Goal: Information Seeking & Learning: Learn about a topic

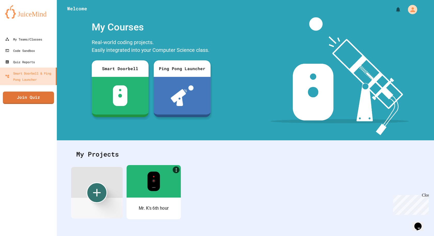
click at [151, 197] on div at bounding box center [154, 181] width 54 height 33
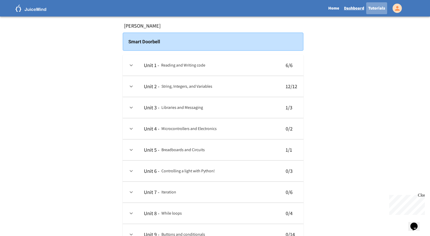
click at [370, 7] on link "Tutorials" at bounding box center [376, 8] width 21 height 12
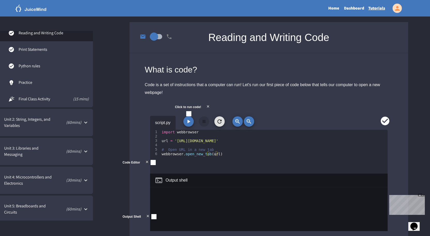
scroll to position [52, 0]
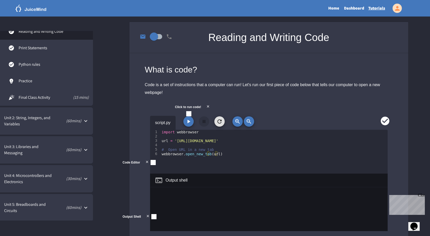
click at [88, 151] on icon at bounding box center [86, 150] width 6 height 6
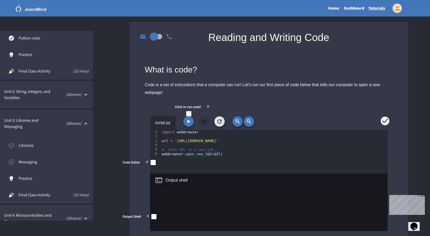
scroll to position [103, 0]
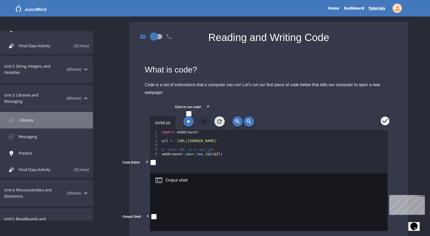
click at [40, 118] on span "Libraries" at bounding box center [54, 120] width 70 height 6
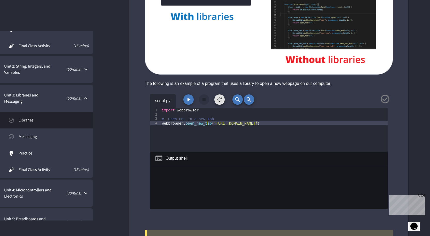
scroll to position [465, 0]
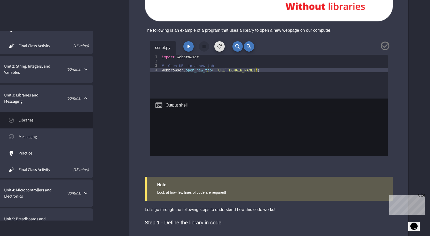
click at [187, 50] on button "button" at bounding box center [188, 46] width 10 height 10
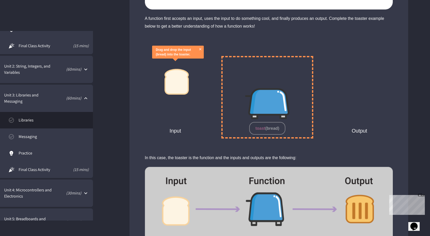
scroll to position [1523, 0]
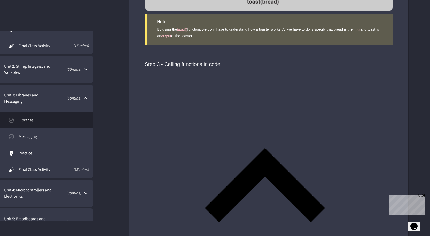
scroll to position [1756, 0]
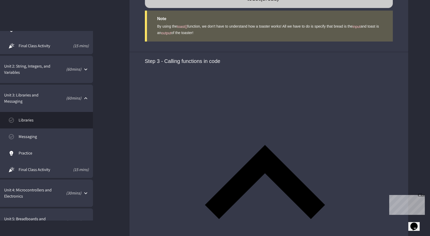
drag, startPoint x: 217, startPoint y: 116, endPoint x: 320, endPoint y: 117, distance: 103.5
copy div "[URL][DOMAIN_NAME]"
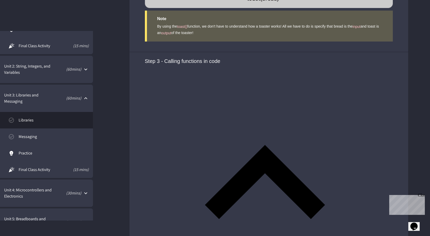
type textarea "**********"
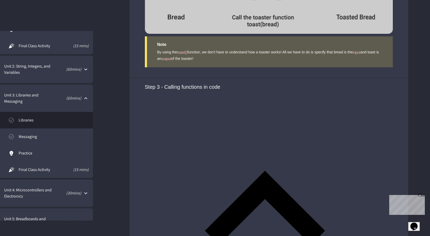
scroll to position [0, 3]
paste textarea "**********"
type textarea "**********"
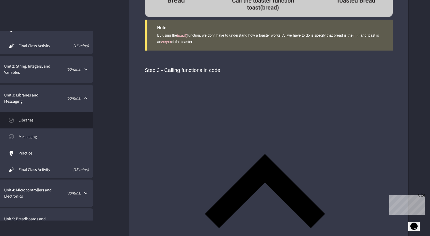
scroll to position [1859, 0]
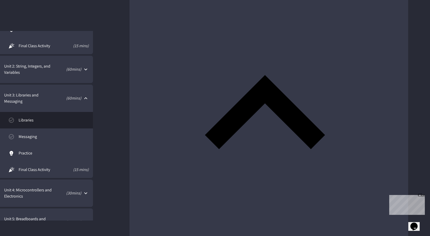
scroll to position [1782, 0]
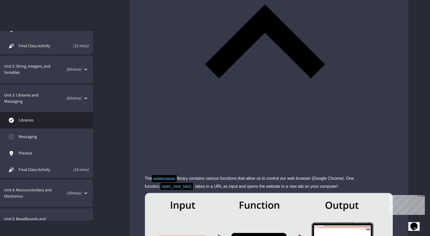
scroll to position [1906, 0]
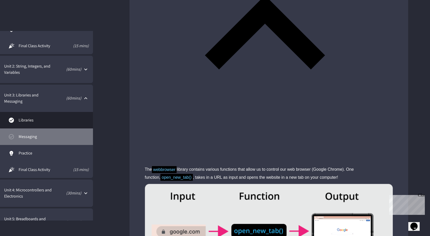
click at [55, 136] on span "Messaging" at bounding box center [54, 137] width 70 height 6
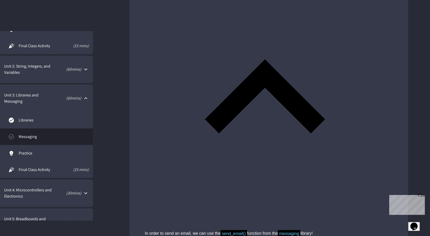
scroll to position [594, 0]
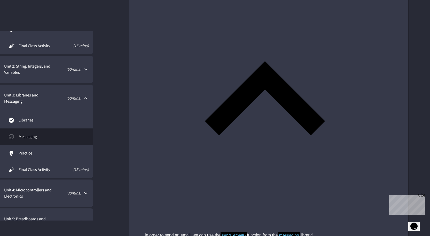
type textarea "**********"
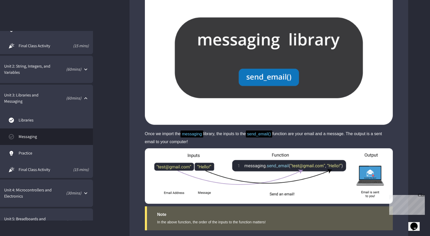
scroll to position [852, 0]
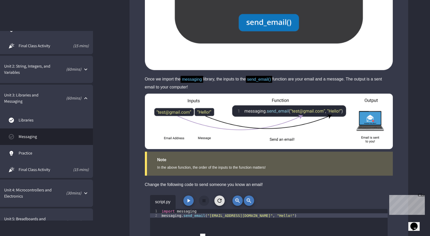
scroll to position [904, 0]
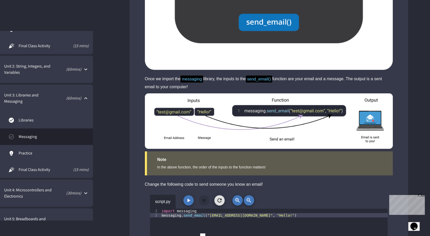
type textarea "**********"
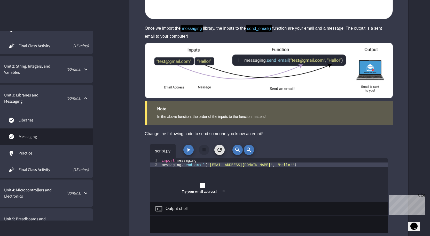
scroll to position [1008, 0]
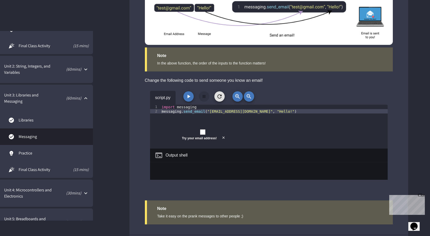
click at [29, 153] on span "Practice" at bounding box center [54, 153] width 70 height 6
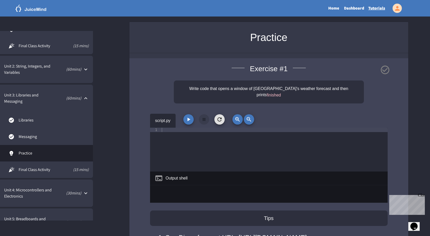
click at [170, 128] on div at bounding box center [274, 154] width 227 height 53
click at [38, 116] on link "Libraries" at bounding box center [46, 120] width 93 height 17
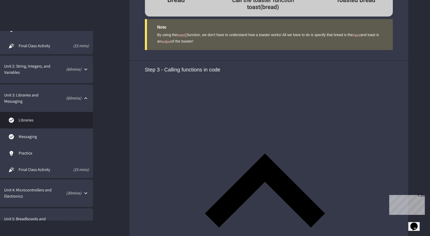
scroll to position [1807, 0]
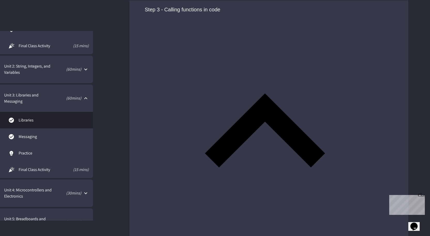
drag, startPoint x: 161, startPoint y: 101, endPoint x: 321, endPoint y: 105, distance: 159.4
click at [48, 159] on link "Practice" at bounding box center [46, 153] width 93 height 17
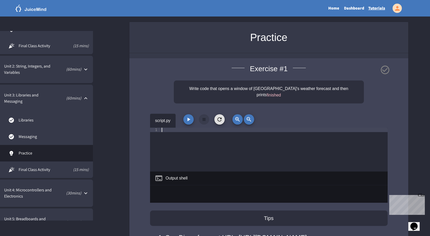
click at [205, 128] on div at bounding box center [274, 154] width 227 height 53
paste textarea "**********"
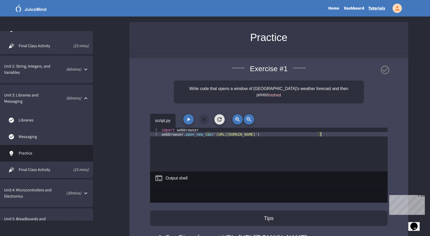
type textarea "**********"
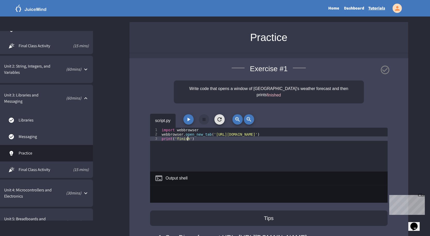
scroll to position [0, 2]
type textarea "**********"
click at [188, 118] on icon "button" at bounding box center [188, 120] width 3 height 4
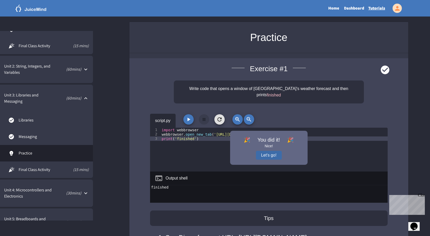
click at [266, 151] on button "Let's go!" at bounding box center [269, 155] width 26 height 9
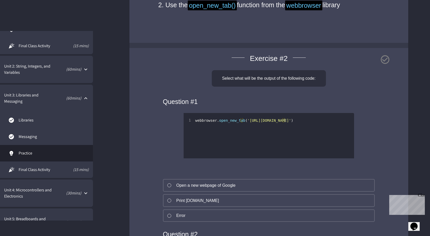
scroll to position [258, 0]
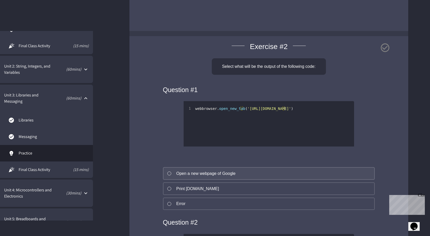
click at [193, 177] on div "Open a new webpage of Google" at bounding box center [205, 174] width 59 height 6
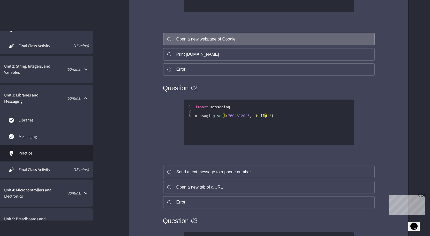
scroll to position [439, 0]
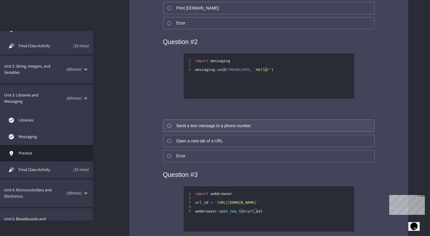
click at [199, 129] on div "Send a text message to a phone number" at bounding box center [213, 126] width 75 height 6
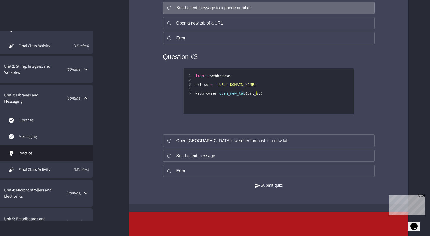
scroll to position [568, 0]
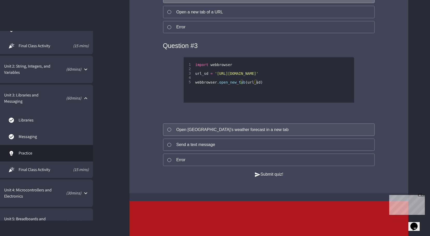
click at [210, 133] on div "Open [GEOGRAPHIC_DATA]’s weather forecast in a new tab" at bounding box center [232, 130] width 112 height 6
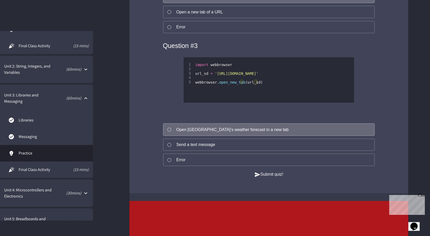
click at [263, 178] on button "Submit quiz!" at bounding box center [268, 174] width 29 height 6
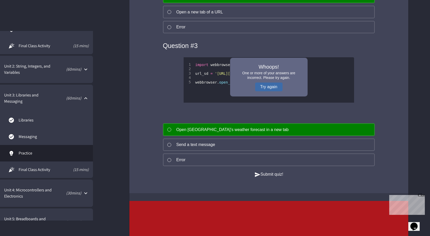
click at [270, 91] on button "Try again" at bounding box center [268, 87] width 27 height 9
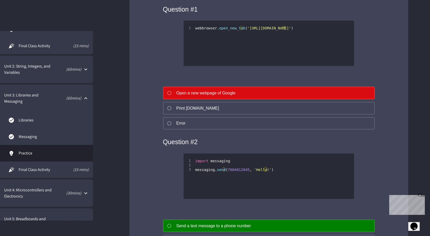
scroll to position [284, 0]
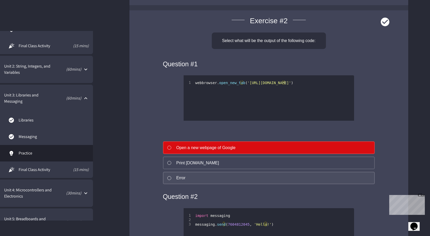
click at [188, 185] on button "Error" at bounding box center [269, 178] width 212 height 13
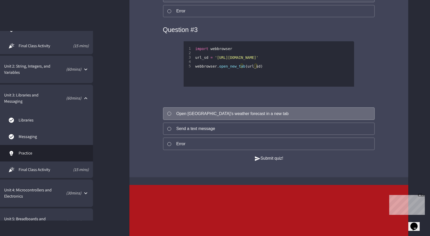
scroll to position [620, 0]
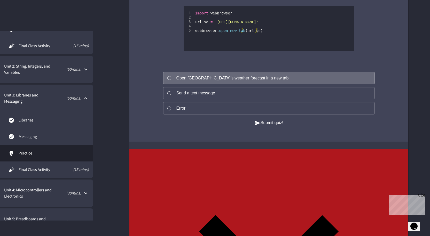
click at [257, 126] on icon "button" at bounding box center [257, 123] width 6 height 6
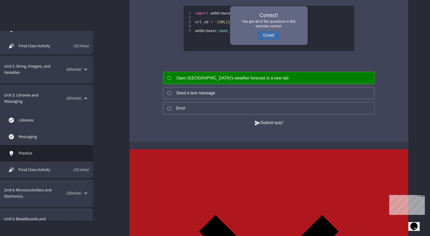
click at [269, 40] on button "Great!" at bounding box center [269, 35] width 22 height 9
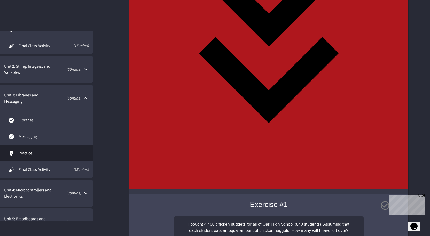
scroll to position [1277, 0]
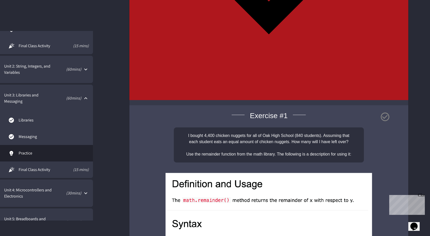
click at [80, 171] on span "(15 mins)" at bounding box center [75, 170] width 27 height 6
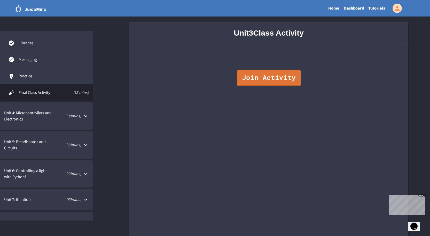
scroll to position [181, 0]
click at [87, 117] on icon at bounding box center [86, 116] width 6 height 6
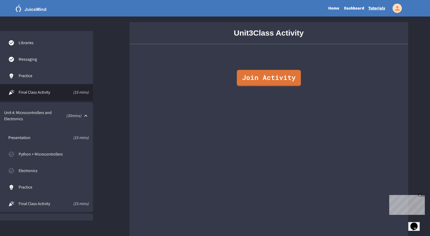
click at [37, 155] on span "Python + Microcontrollers" at bounding box center [54, 154] width 70 height 6
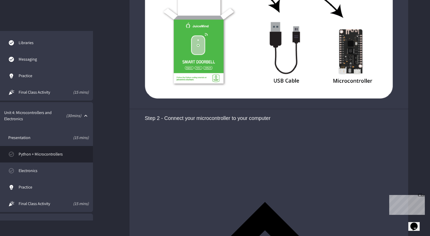
scroll to position [568, 0]
